Goal: Task Accomplishment & Management: Manage account settings

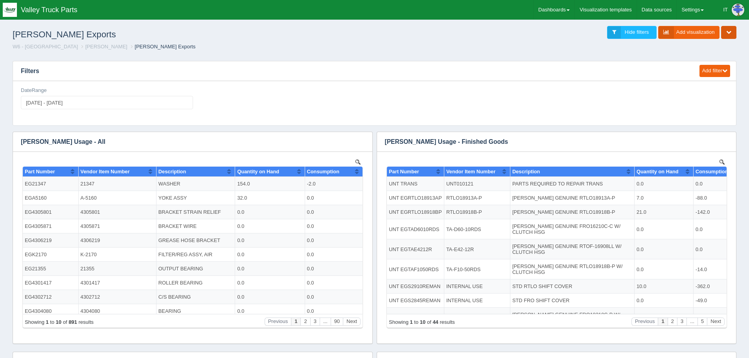
click at [731, 33] on button "button" at bounding box center [728, 32] width 15 height 13
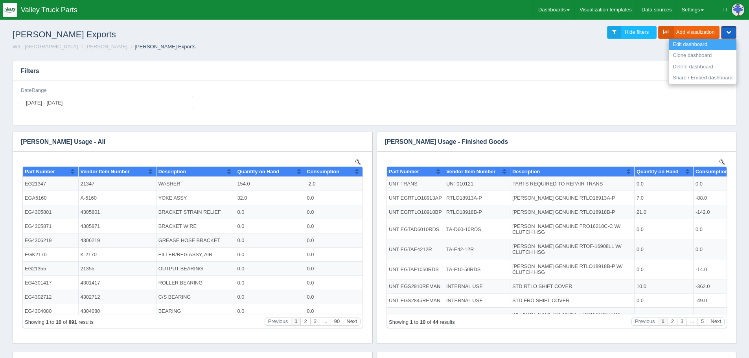
click at [684, 48] on link "Edit dashboard" at bounding box center [702, 44] width 68 height 11
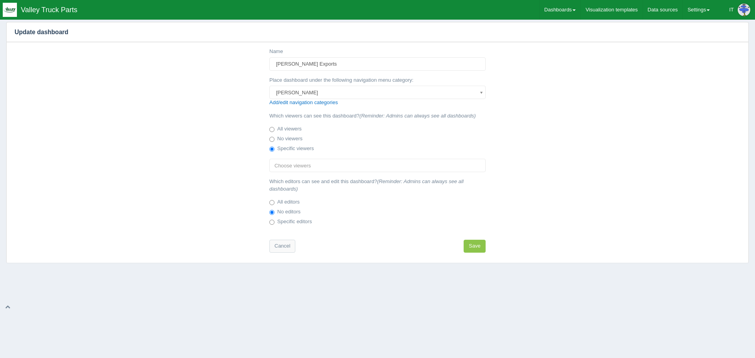
select select
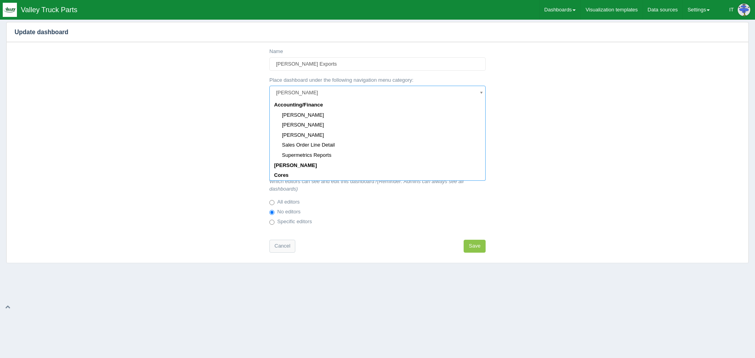
scroll to position [632, 0]
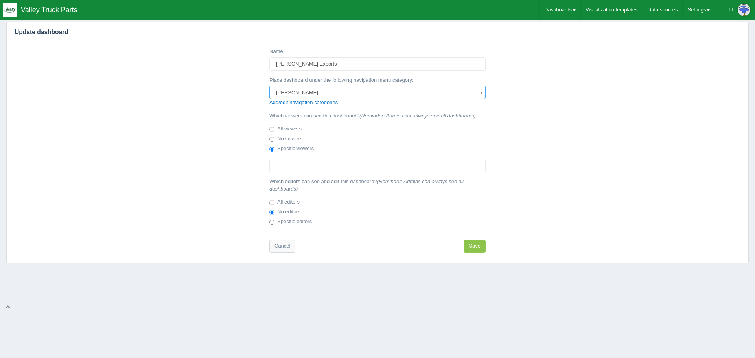
click at [286, 165] on input "text" at bounding box center [377, 165] width 215 height 13
type input "Choose viewers"
click at [310, 164] on input "text" at bounding box center [377, 165] width 215 height 13
type input "Choose viewers"
click at [284, 160] on ul "Choose viewers" at bounding box center [377, 165] width 216 height 13
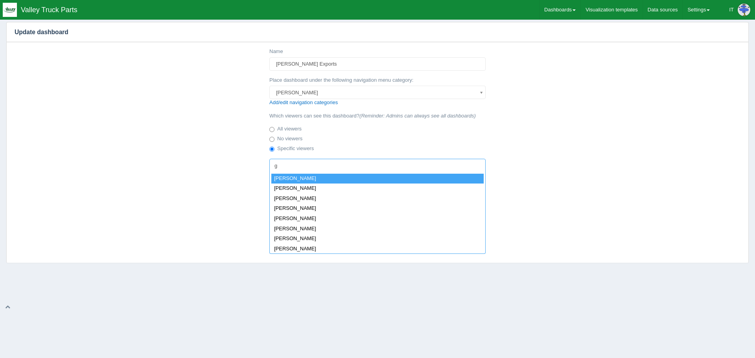
scroll to position [0, 0]
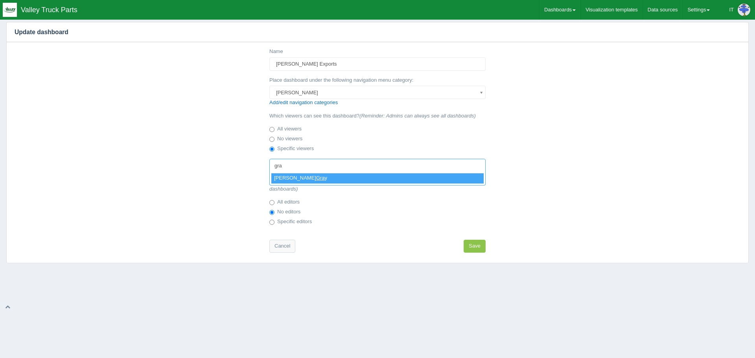
type input "gra"
select select "7002"
click at [323, 163] on input "text" at bounding box center [329, 165] width 13 height 13
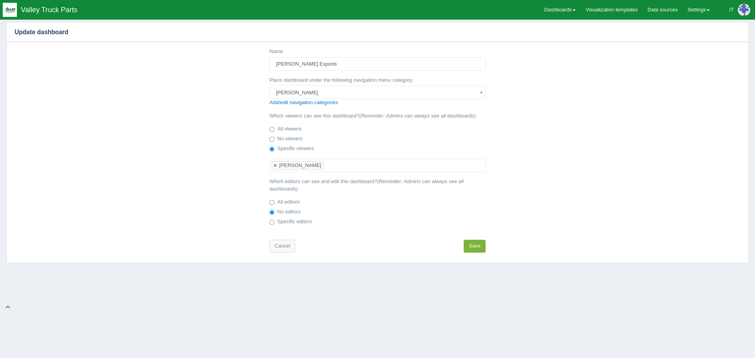
click at [474, 248] on button "Save" at bounding box center [474, 246] width 22 height 13
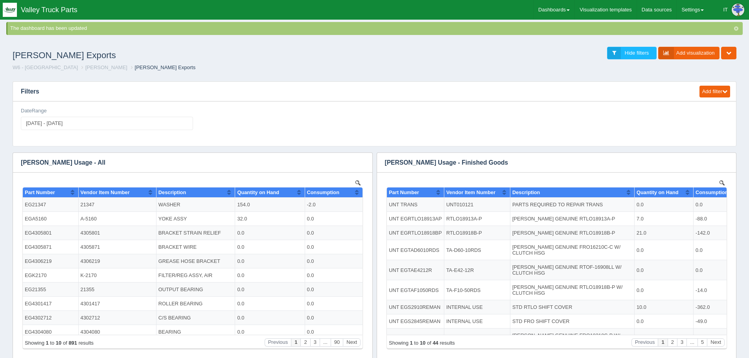
click at [736, 26] on icon "button" at bounding box center [736, 28] width 4 height 5
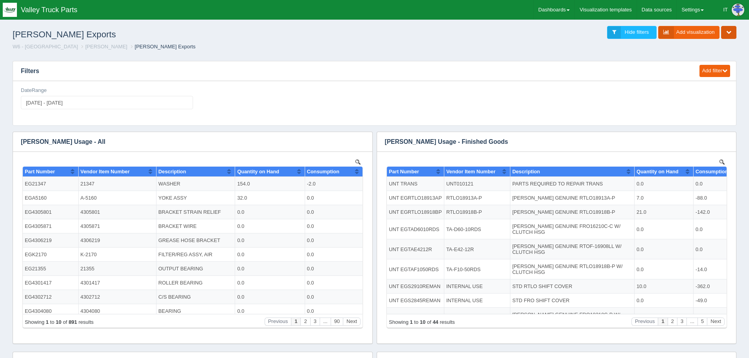
click at [726, 34] on icon "button" at bounding box center [728, 31] width 5 height 5
click at [690, 44] on link "Edit dashboard" at bounding box center [702, 44] width 68 height 11
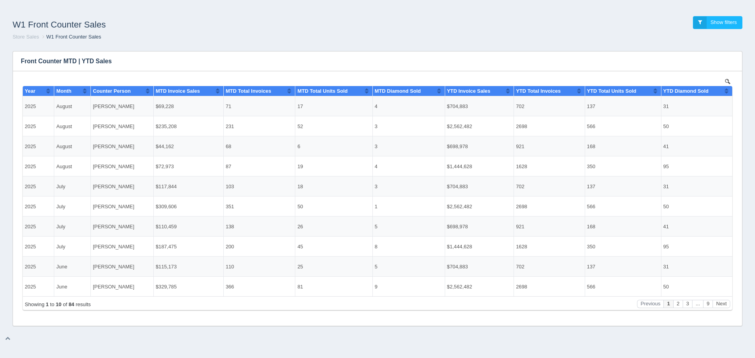
click at [666, 26] on div "W1 Front Counter Sales Show filters" at bounding box center [377, 22] width 742 height 21
click at [643, 18] on div "W1 Front Counter Sales Show filters" at bounding box center [377, 22] width 742 height 21
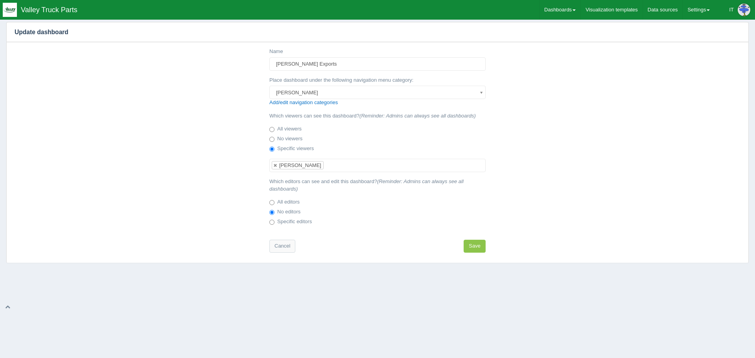
scroll to position [65, 0]
click at [318, 165] on ul "[PERSON_NAME]" at bounding box center [377, 165] width 216 height 13
click at [482, 247] on button "Save" at bounding box center [474, 246] width 22 height 13
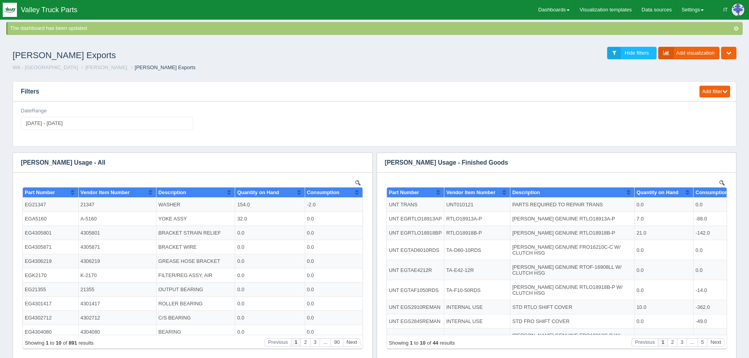
click at [432, 61] on div "[PERSON_NAME] Exports Hide filters Add visualization Edit dashboard Clone dashb…" at bounding box center [374, 53] width 736 height 21
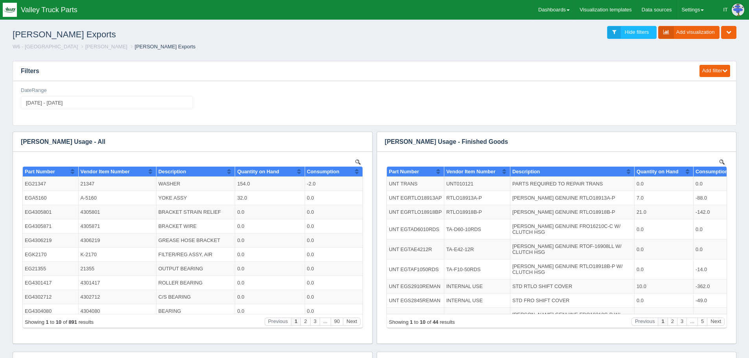
click at [463, 49] on ol "W6 - Plainfield [PERSON_NAME] Exports" at bounding box center [374, 46] width 736 height 7
click at [517, 30] on div "[PERSON_NAME] Exports Hide filters Add visualization Edit dashboard Clone dashb…" at bounding box center [374, 32] width 736 height 21
click at [407, 61] on div "Add filter Date Date range Sql dropdown [PERSON_NAME] dropdown Static dropdown …" at bounding box center [374, 93] width 723 height 65
click at [238, 43] on h1 "[PERSON_NAME] Exports" at bounding box center [194, 34] width 362 height 17
